Goal: Check status: Check status

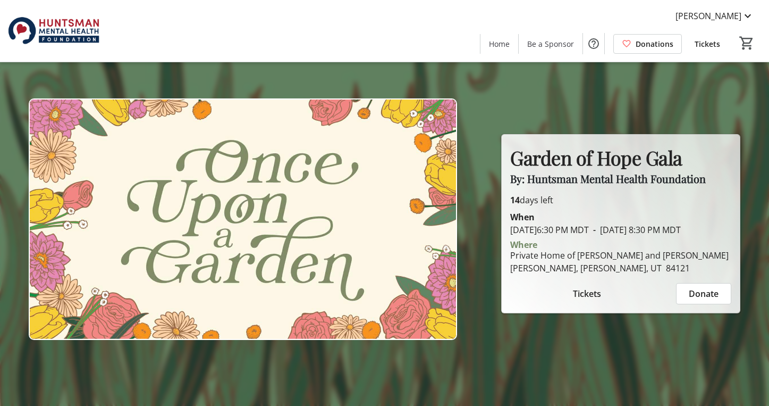
click at [714, 47] on span "Tickets" at bounding box center [708, 43] width 26 height 11
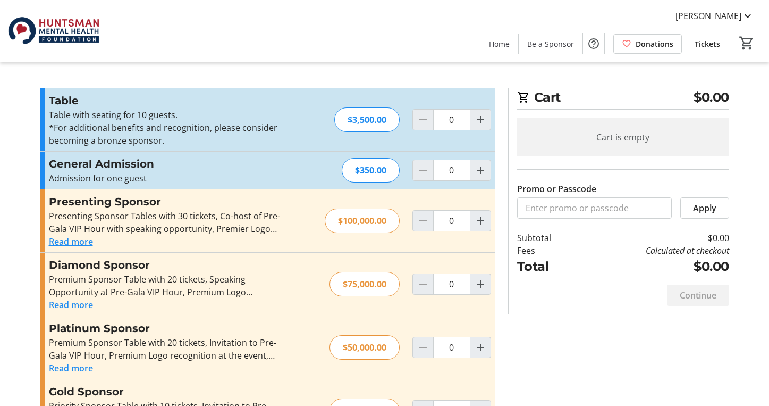
click at [745, 18] on mat-icon at bounding box center [748, 16] width 13 height 13
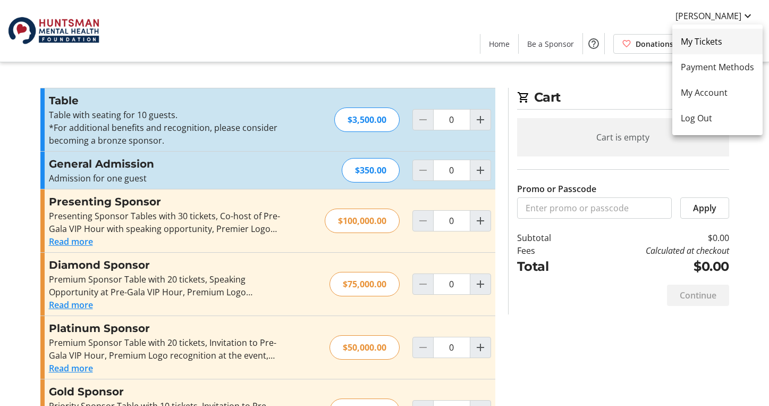
click at [694, 41] on span "My Tickets" at bounding box center [717, 41] width 73 height 13
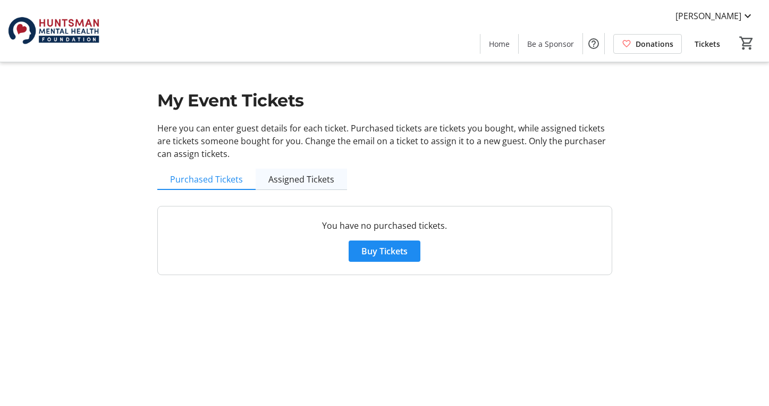
click at [289, 182] on span "Assigned Tickets" at bounding box center [302, 179] width 66 height 9
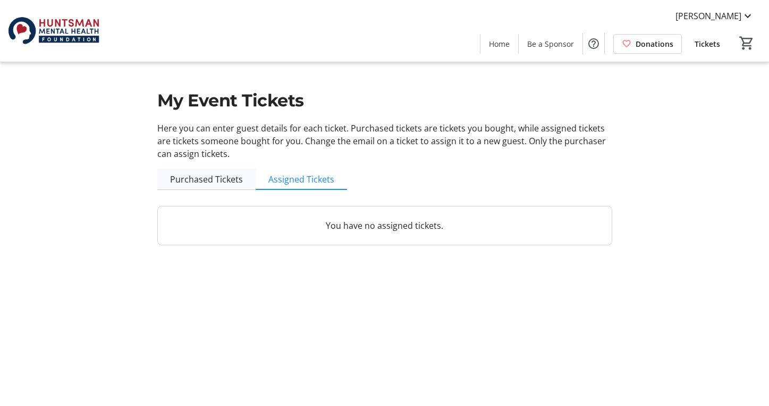
click at [214, 180] on span "Purchased Tickets" at bounding box center [206, 179] width 73 height 9
